Goal: Information Seeking & Learning: Learn about a topic

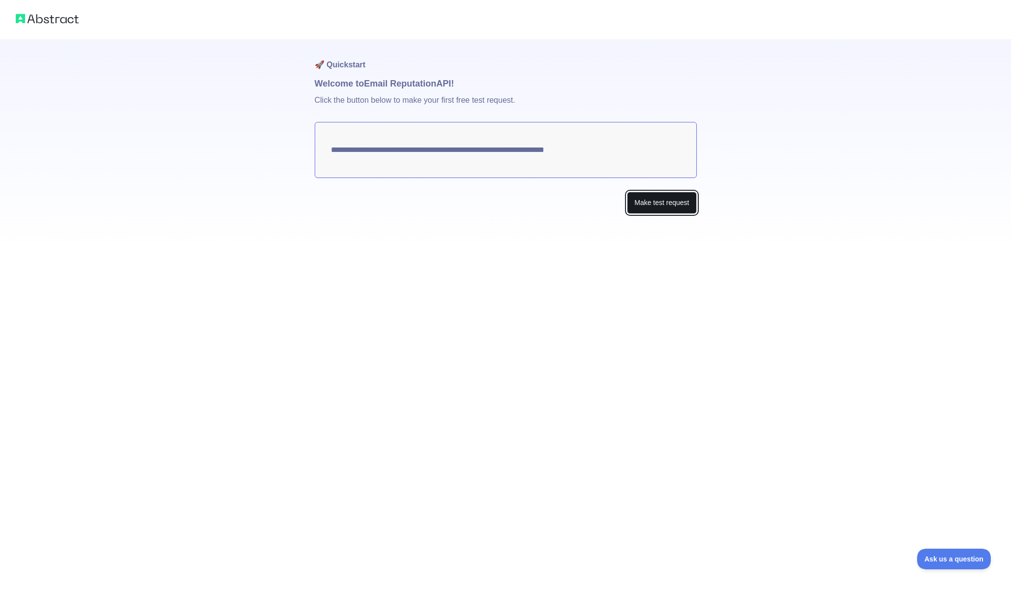
click at [654, 198] on button "Make test request" at bounding box center [661, 203] width 69 height 22
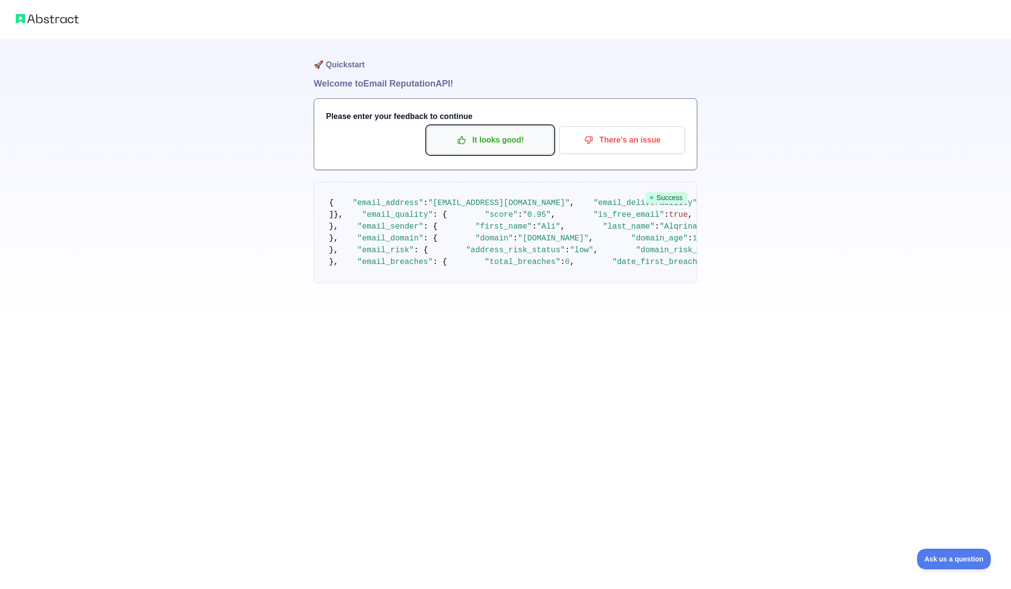
click at [512, 139] on p "It looks good!" at bounding box center [490, 140] width 111 height 17
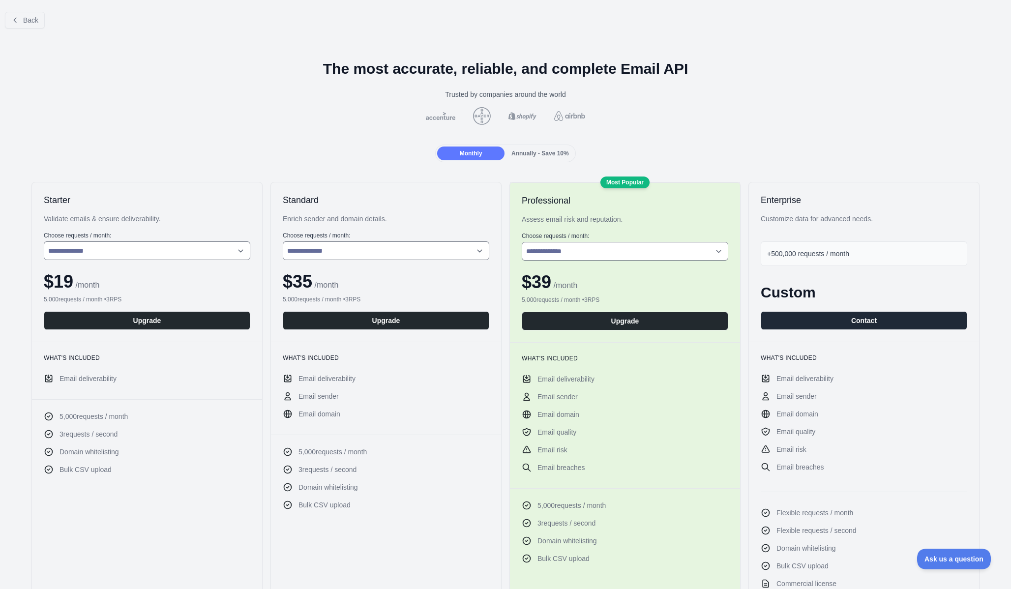
click at [528, 156] on span "Annually - Save 10%" at bounding box center [541, 153] width 58 height 7
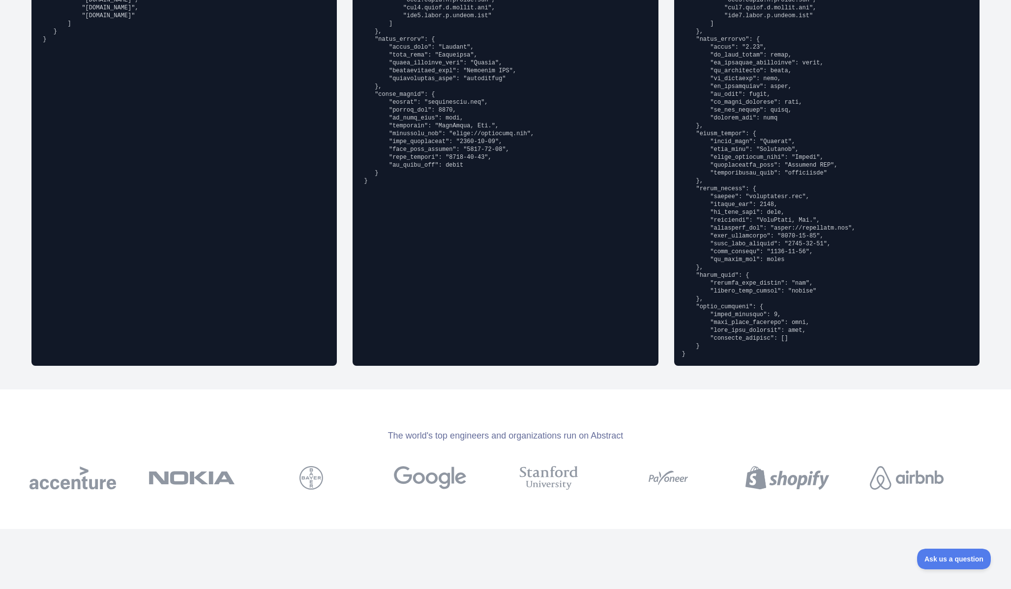
scroll to position [700, 0]
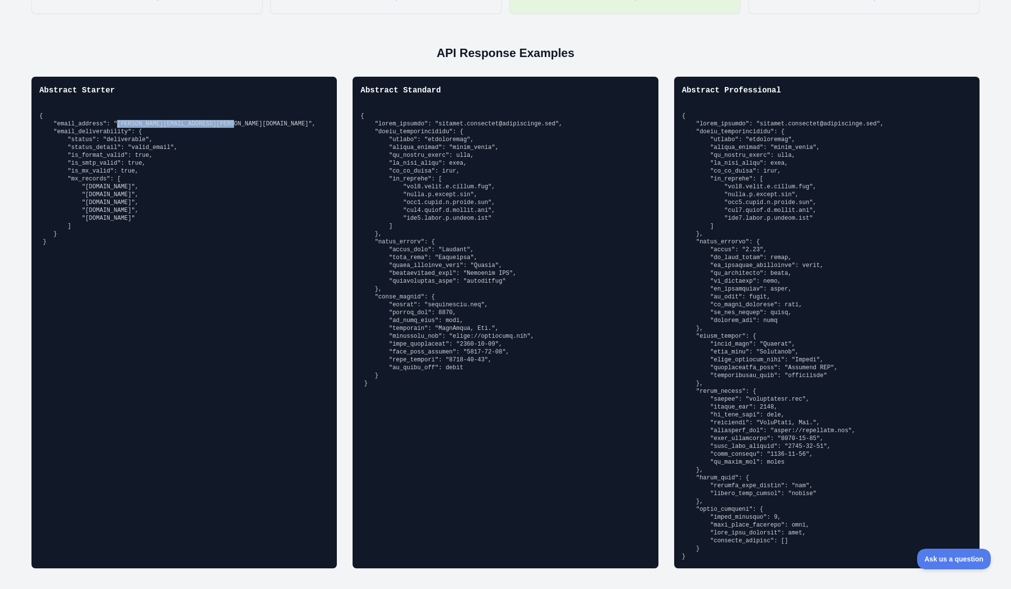
drag, startPoint x: 235, startPoint y: 122, endPoint x: 119, endPoint y: 120, distance: 115.6
click at [119, 120] on pre "{ "email_address": "[PERSON_NAME][EMAIL_ADDRESS][PERSON_NAME][DOMAIN_NAME]", "e…" at bounding box center [184, 179] width 290 height 134
click at [118, 118] on pre "{ "email_address": "[PERSON_NAME][EMAIL_ADDRESS][PERSON_NAME][DOMAIN_NAME]", "e…" at bounding box center [184, 179] width 290 height 134
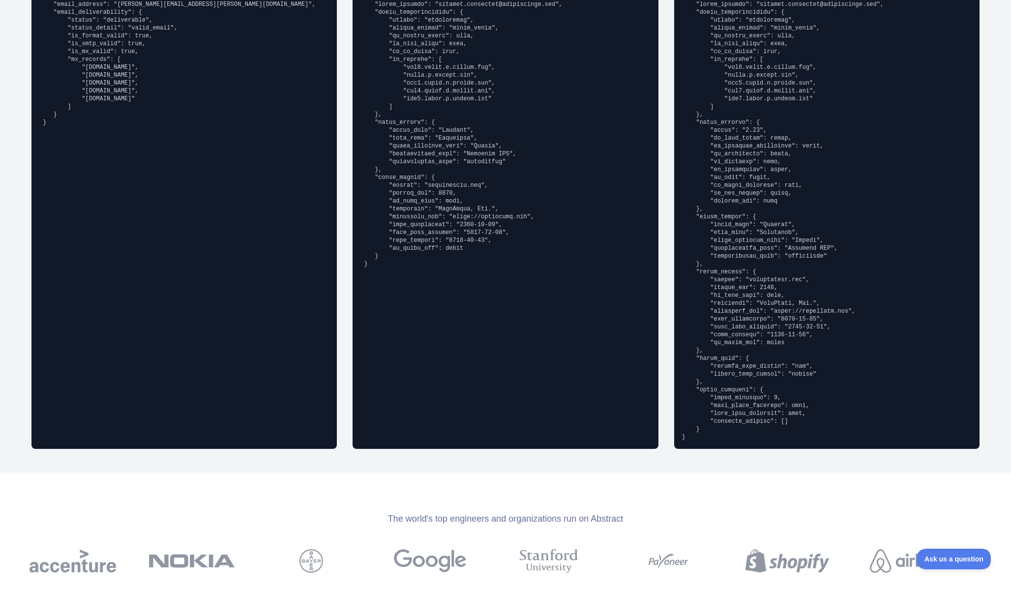
scroll to position [0, 0]
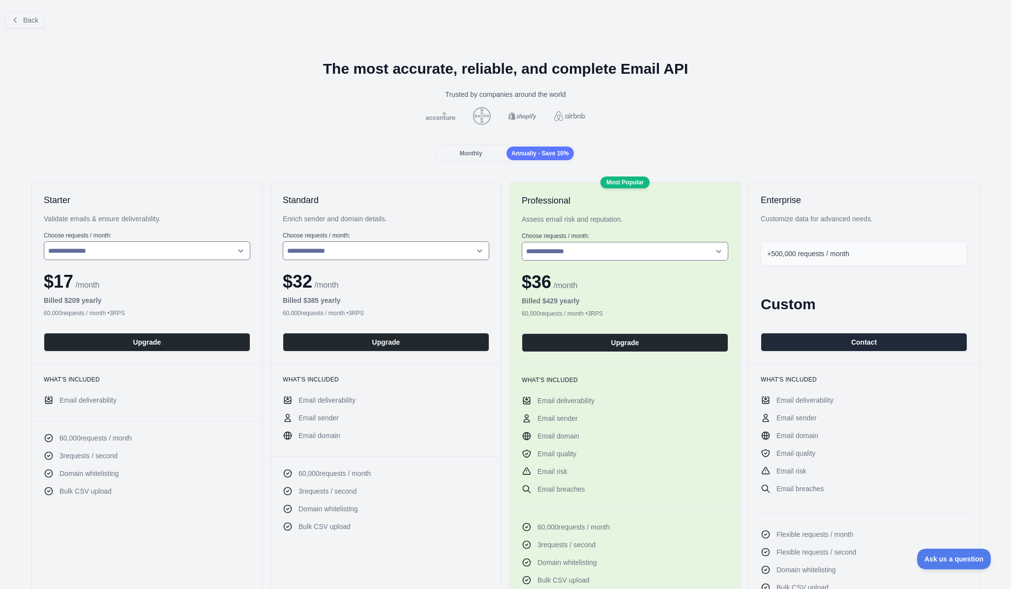
click at [461, 150] on div "Monthly" at bounding box center [470, 154] width 67 height 14
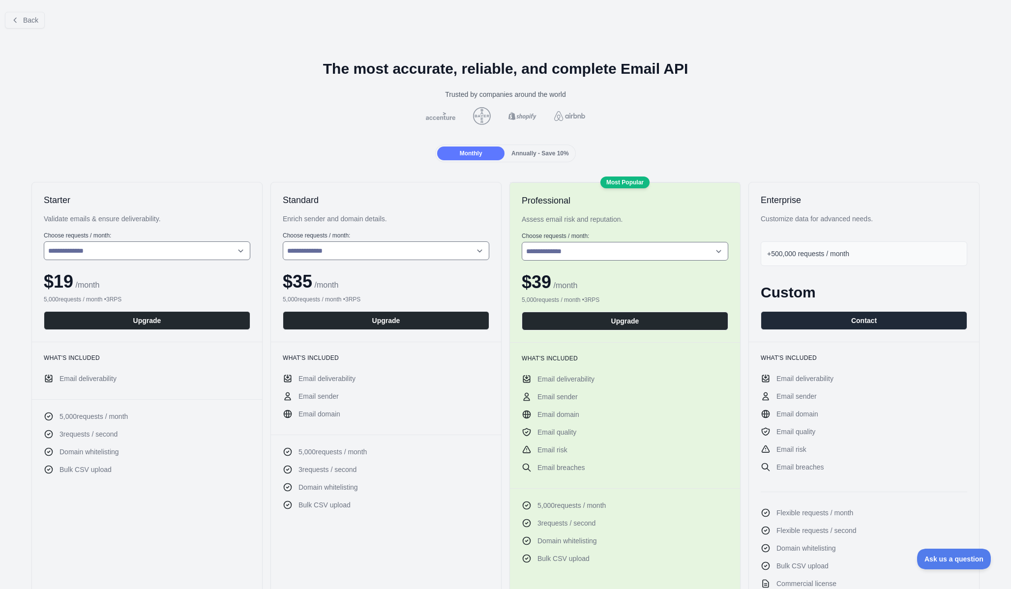
click at [515, 151] on span "Annually - Save 10%" at bounding box center [541, 153] width 58 height 7
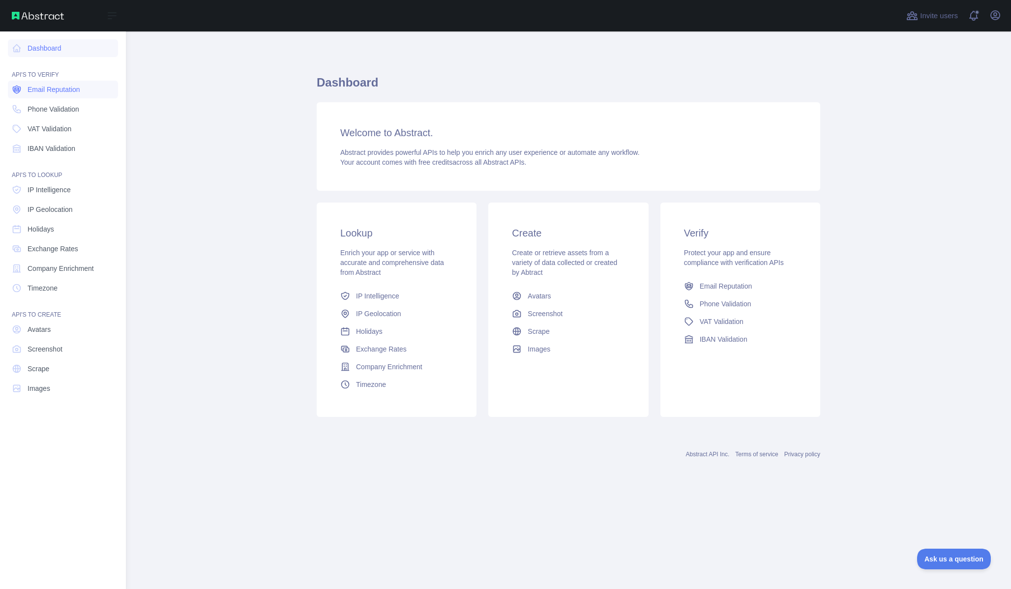
click at [66, 96] on link "Email Reputation" at bounding box center [63, 90] width 110 height 18
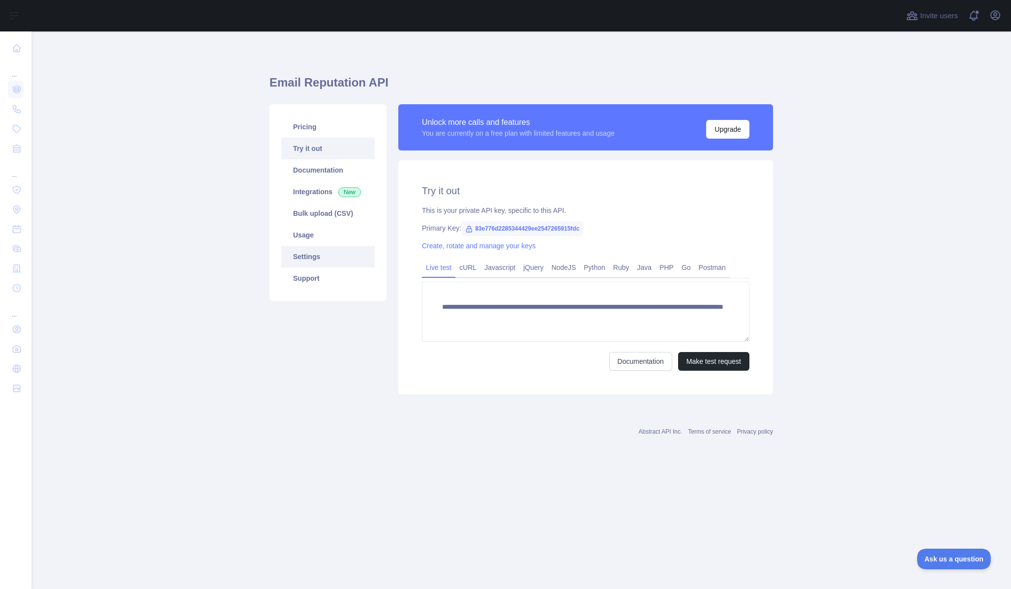
click at [322, 251] on link "Settings" at bounding box center [327, 257] width 93 height 22
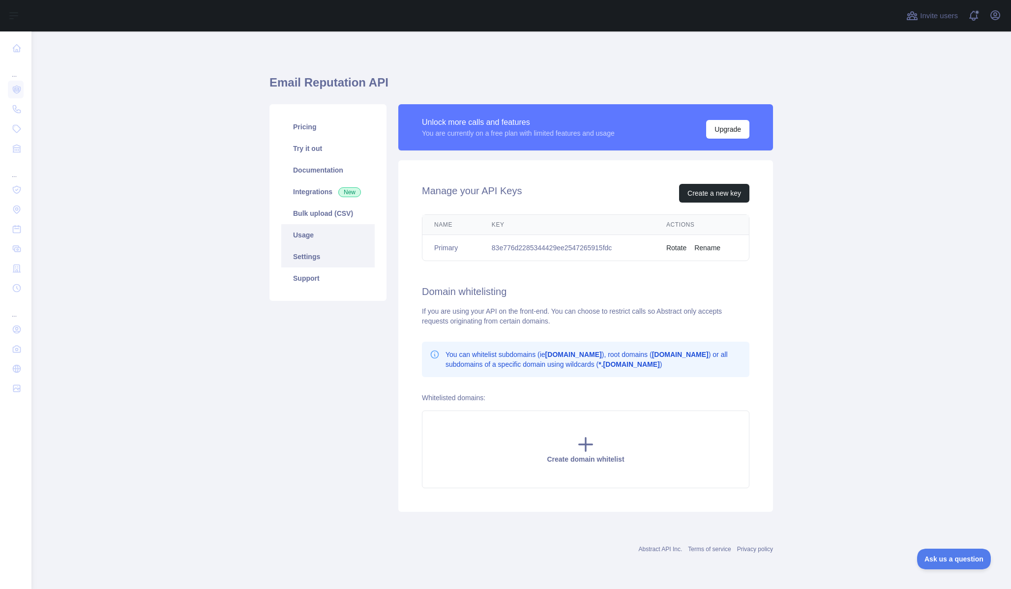
click at [333, 235] on link "Usage" at bounding box center [327, 235] width 93 height 22
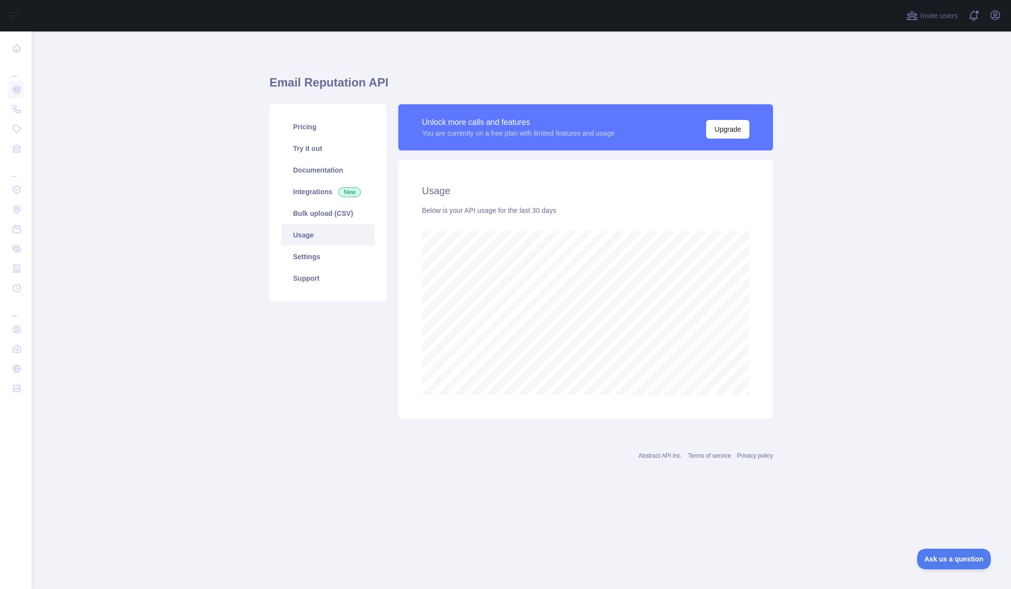
scroll to position [558, 980]
click at [325, 221] on link "Bulk upload (CSV)" at bounding box center [327, 214] width 93 height 22
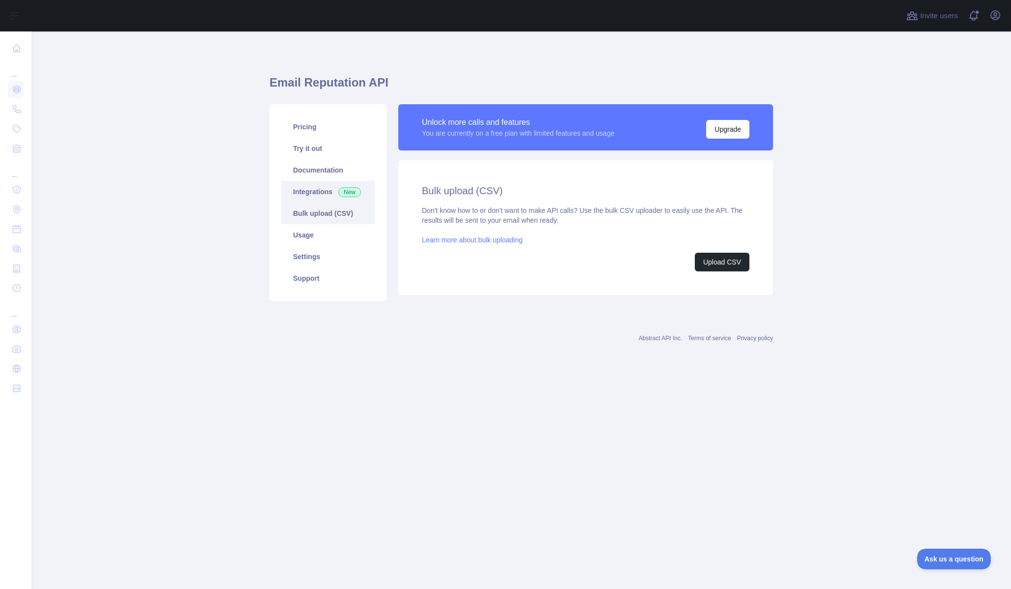
click at [332, 197] on link "Integrations New" at bounding box center [327, 192] width 93 height 22
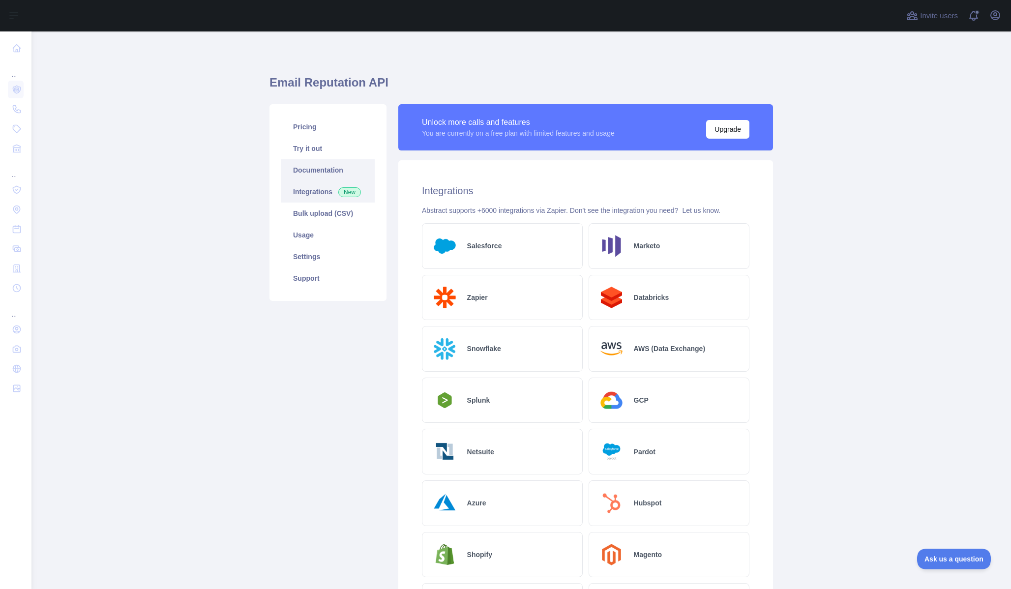
click at [335, 180] on link "Documentation" at bounding box center [327, 170] width 93 height 22
click at [320, 148] on link "Try it out" at bounding box center [327, 149] width 93 height 22
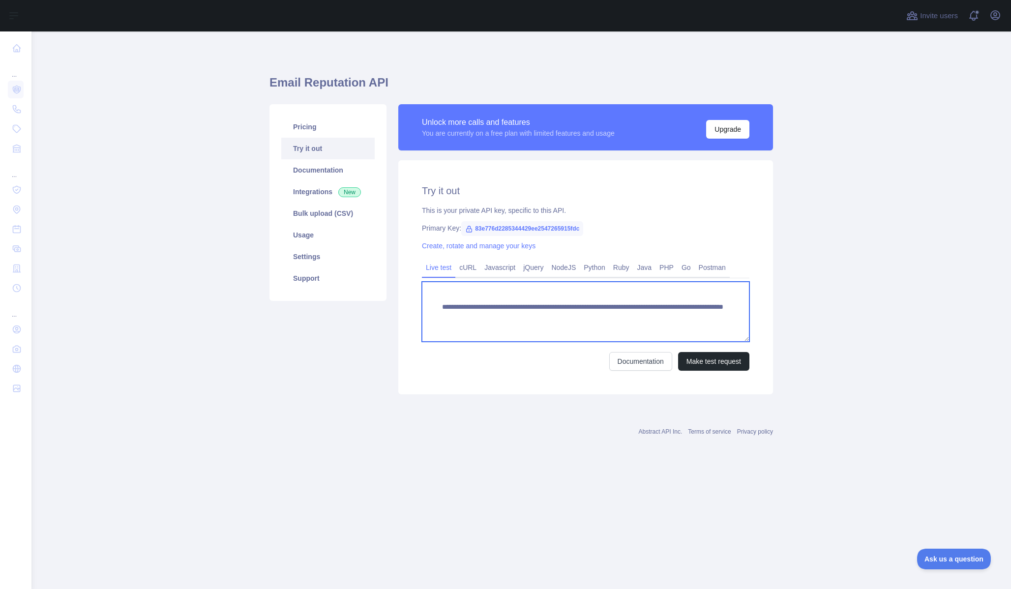
click at [579, 318] on textarea "**********" at bounding box center [586, 312] width 328 height 60
click at [833, 9] on div at bounding box center [465, 15] width 853 height 31
